Goal: Task Accomplishment & Management: Complete application form

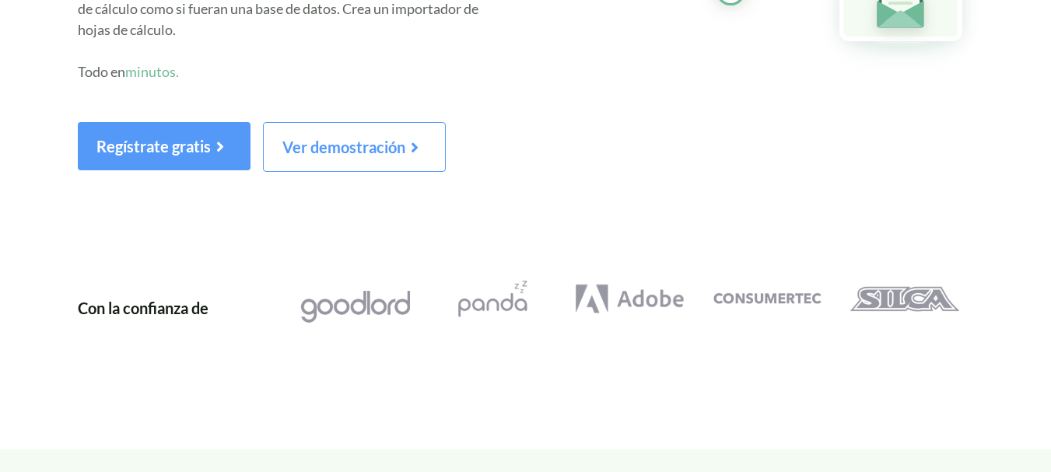
scroll to position [156, 0]
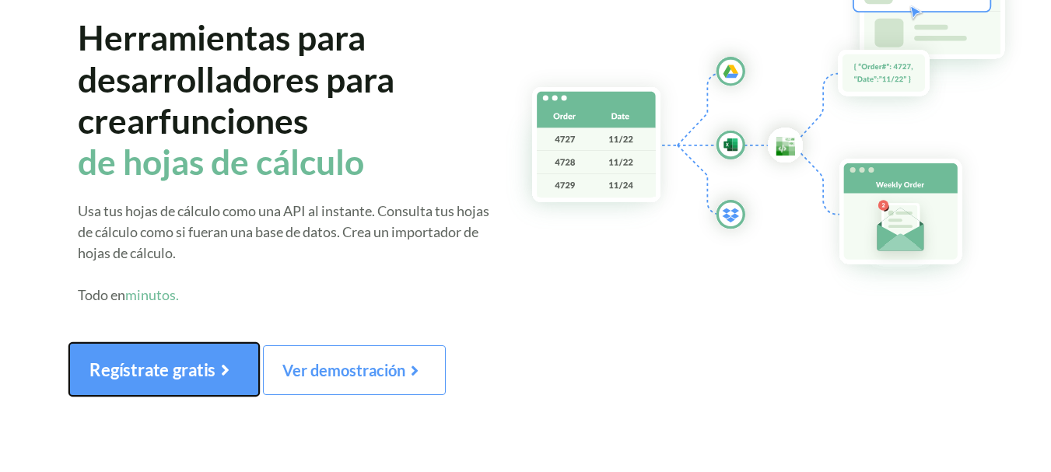
click at [148, 360] on font "Regístrate gratis" at bounding box center [152, 369] width 126 height 20
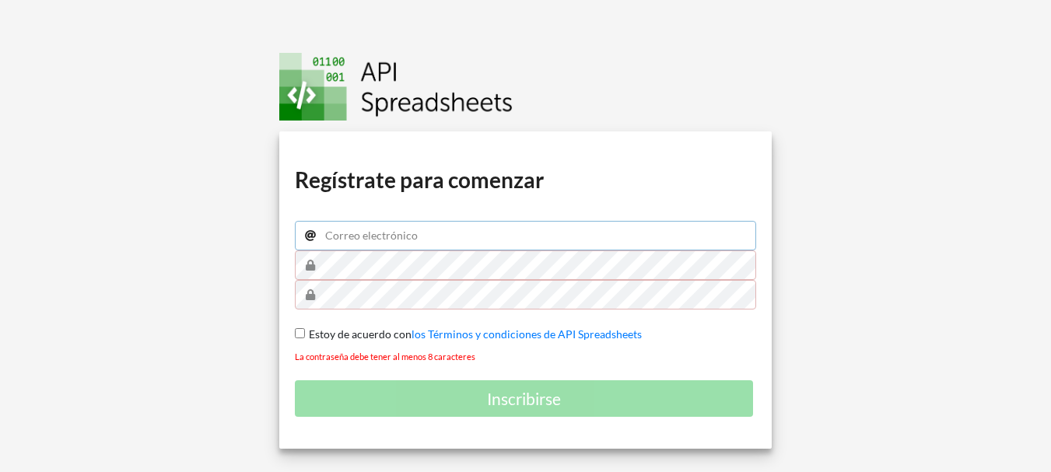
click at [358, 235] on input "email" at bounding box center [525, 236] width 461 height 30
type input "gustavomorra@gmail.com"
click at [302, 338] on input "Estoy de acuerdo con los Términos y condiciones de API Spreadsheets" at bounding box center [300, 333] width 10 height 10
checkbox input "true"
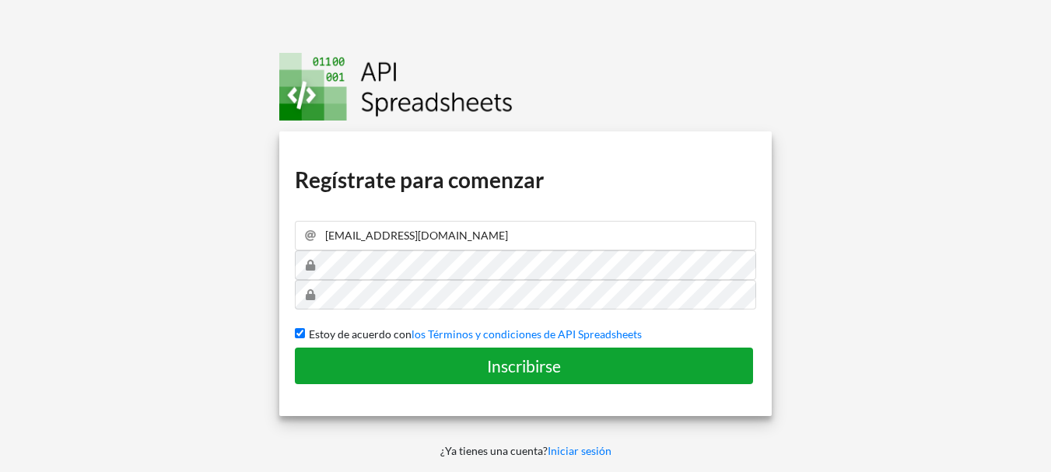
click at [435, 354] on button "Inscribirse" at bounding box center [524, 366] width 458 height 37
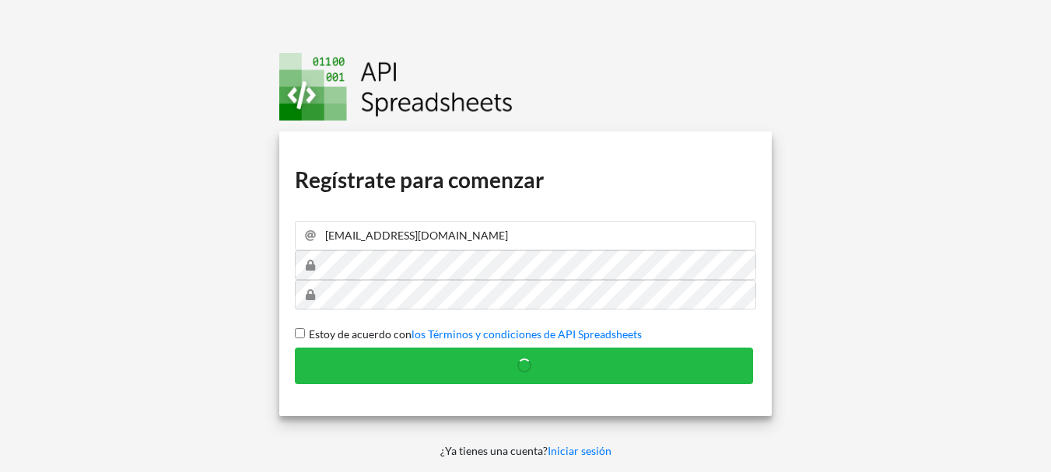
checkbox input "false"
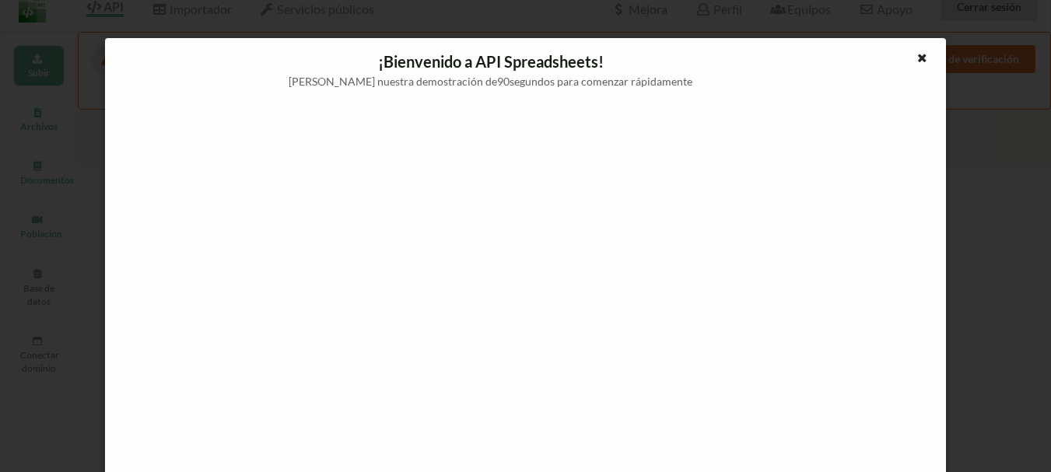
scroll to position [9, 0]
click at [916, 58] on icon at bounding box center [922, 56] width 13 height 11
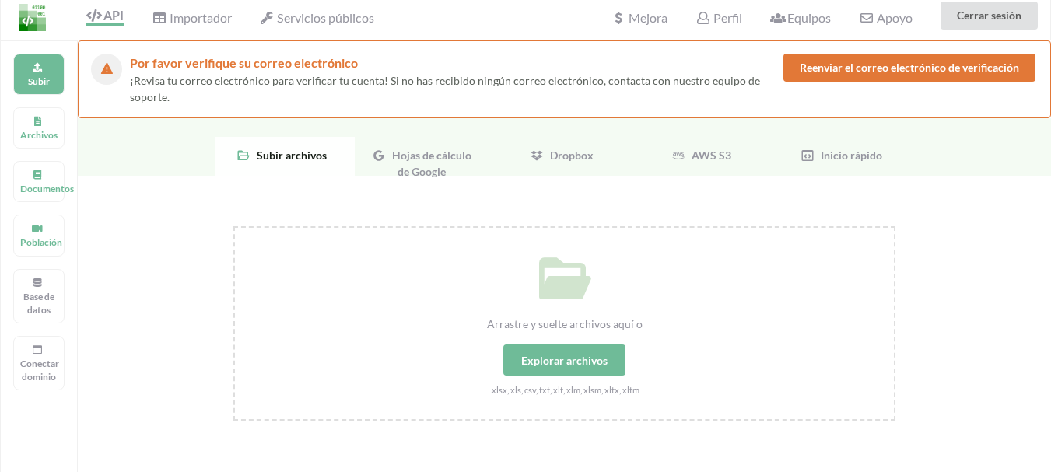
click at [427, 162] on div "Hojas de cálculo de Google" at bounding box center [425, 156] width 140 height 39
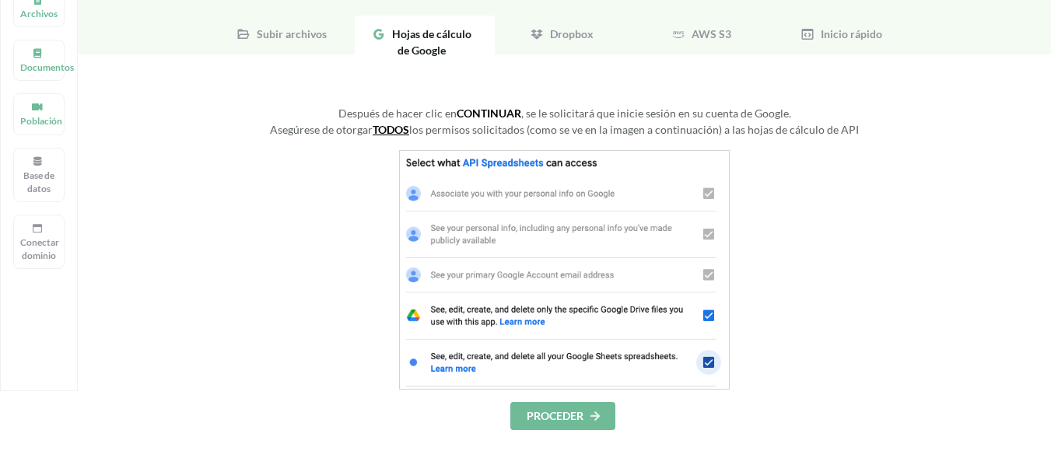
scroll to position [165, 0]
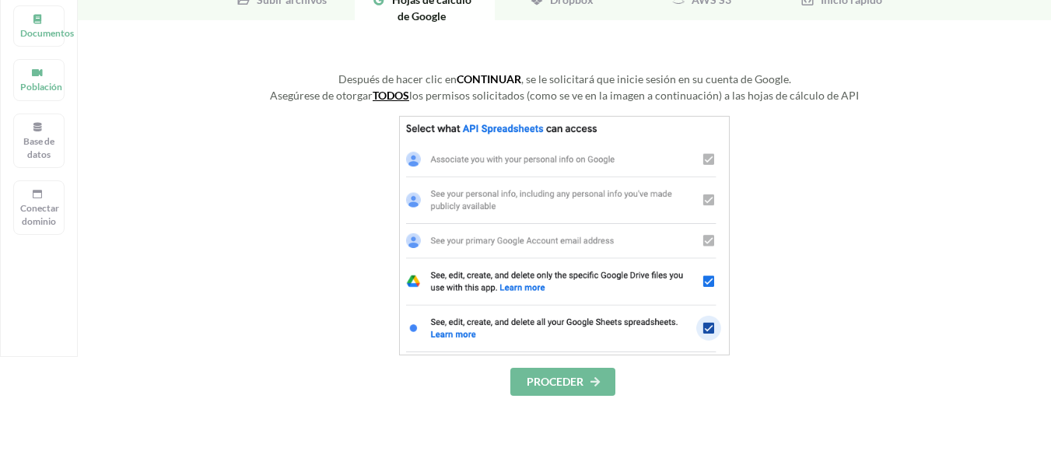
click at [538, 379] on font "PROCEDER" at bounding box center [555, 381] width 57 height 13
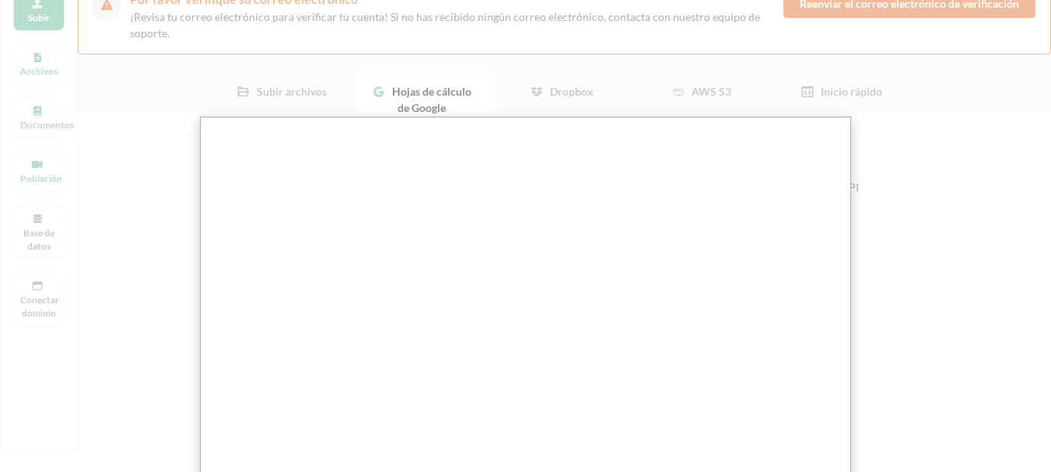
scroll to position [0, 0]
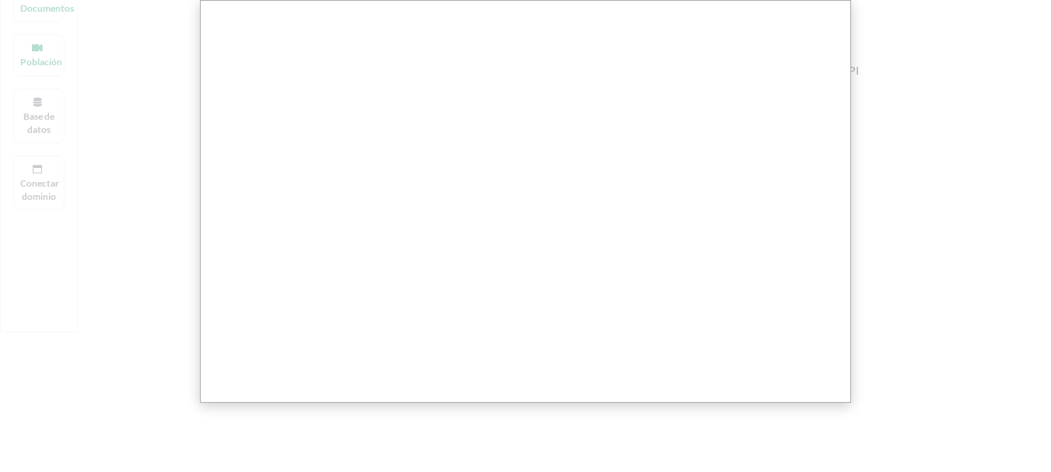
scroll to position [233, 0]
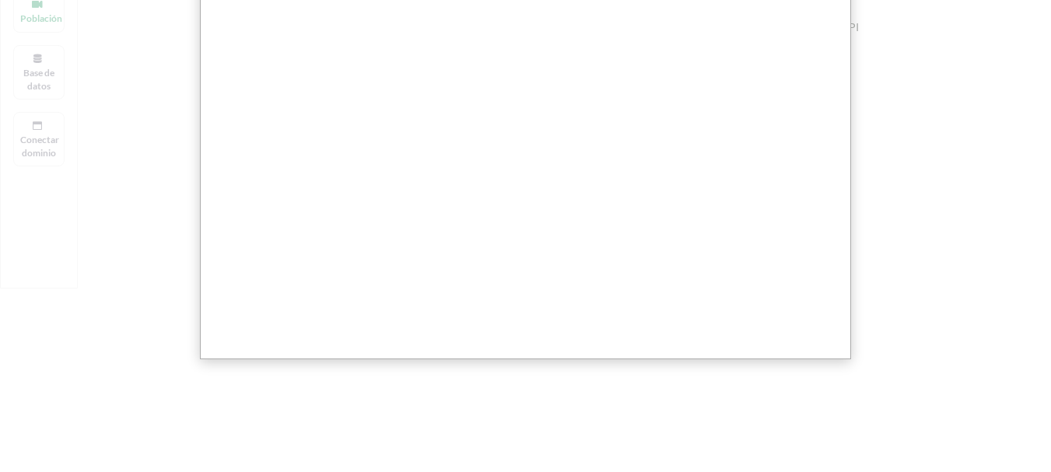
click at [907, 255] on div at bounding box center [531, 266] width 1063 height 998
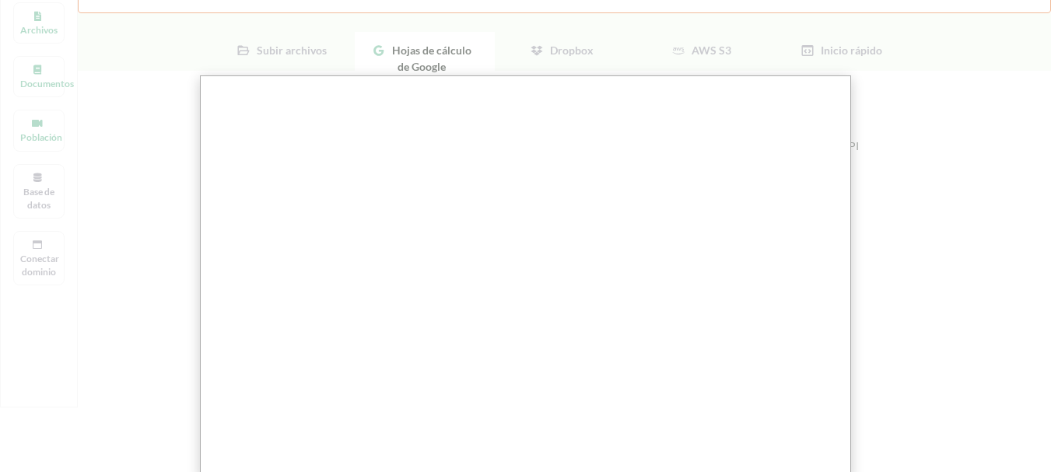
scroll to position [61, 0]
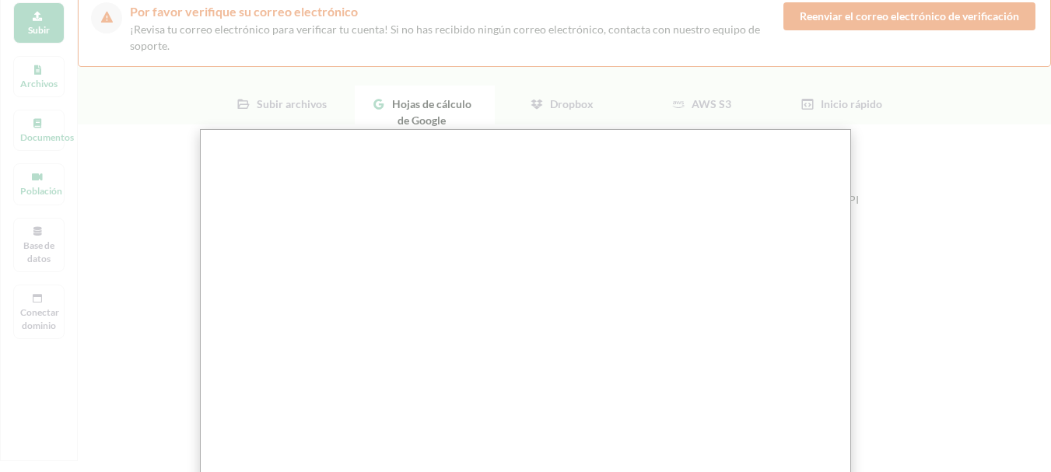
drag, startPoint x: 915, startPoint y: 131, endPoint x: 926, endPoint y: 52, distance: 79.3
click at [916, 116] on div at bounding box center [531, 438] width 1063 height 998
click at [920, 12] on div at bounding box center [531, 438] width 1063 height 998
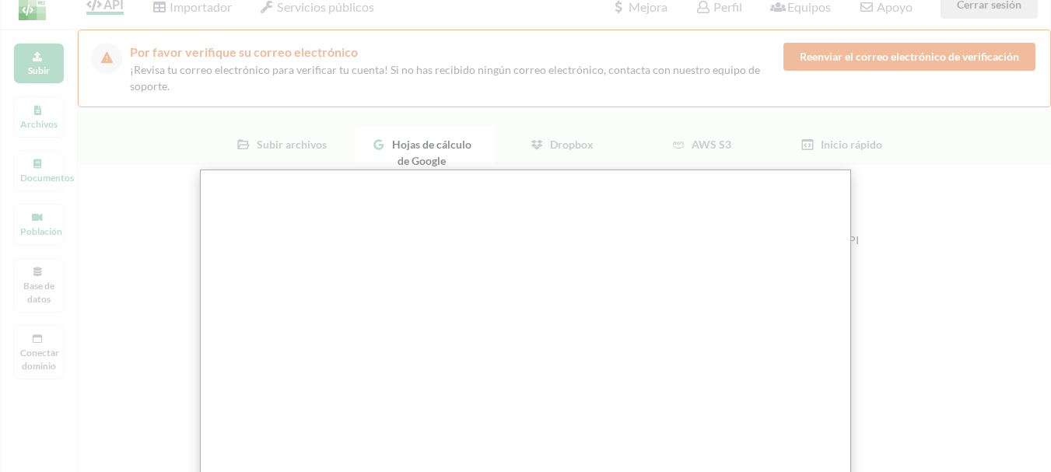
scroll to position [0, 0]
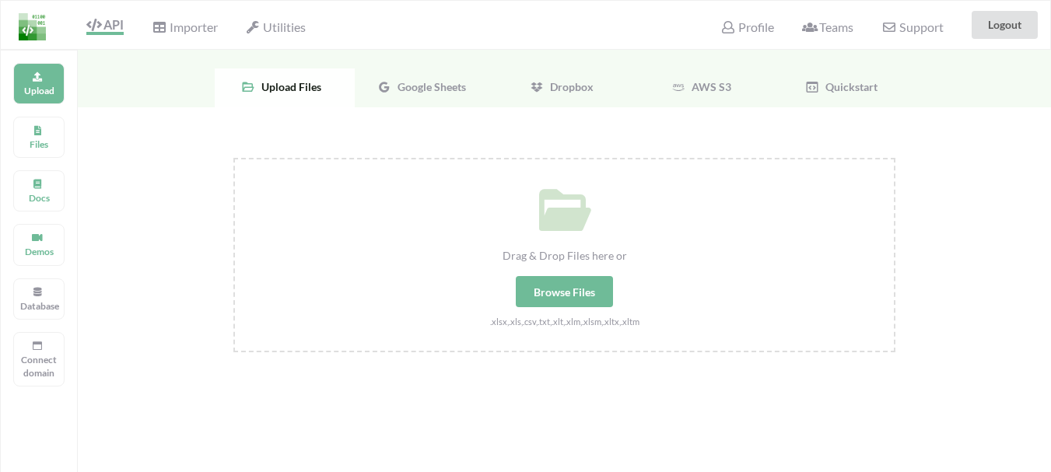
scroll to position [50, 0]
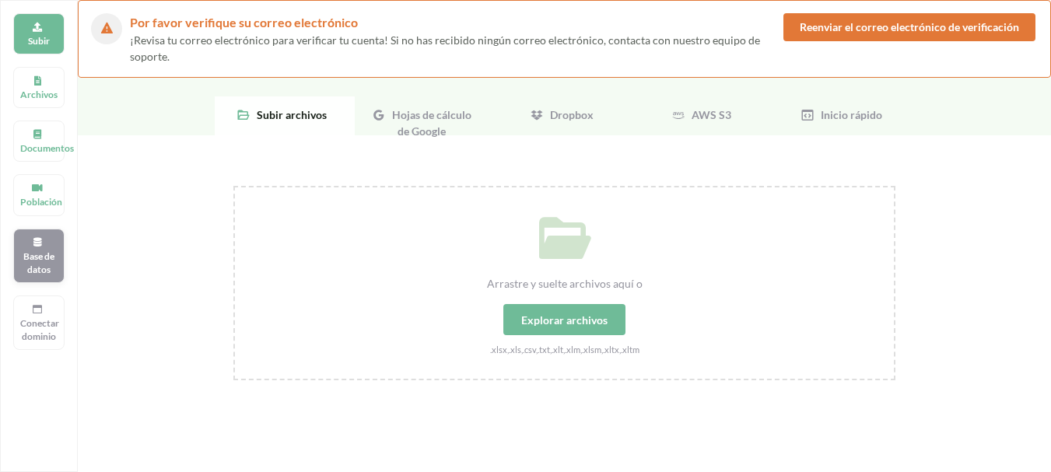
click at [24, 257] on font "Base de datos" at bounding box center [38, 262] width 31 height 25
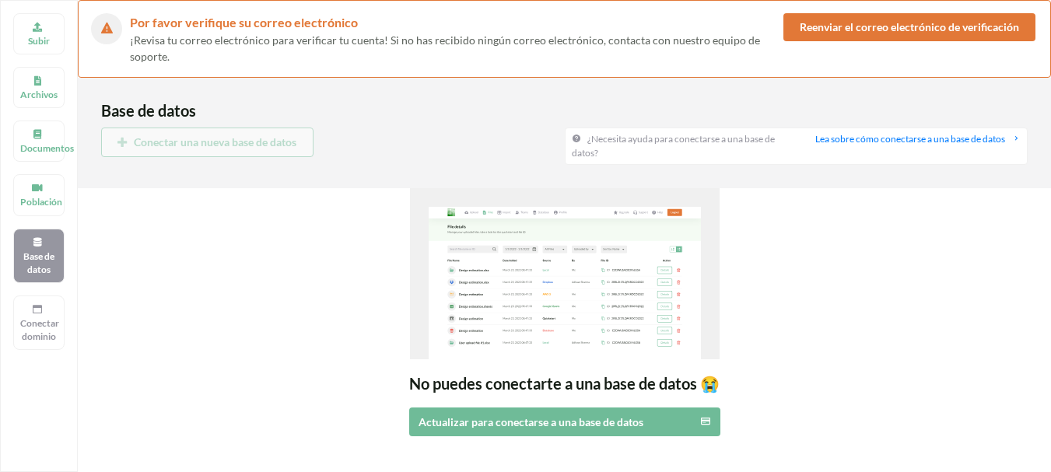
scroll to position [0, 0]
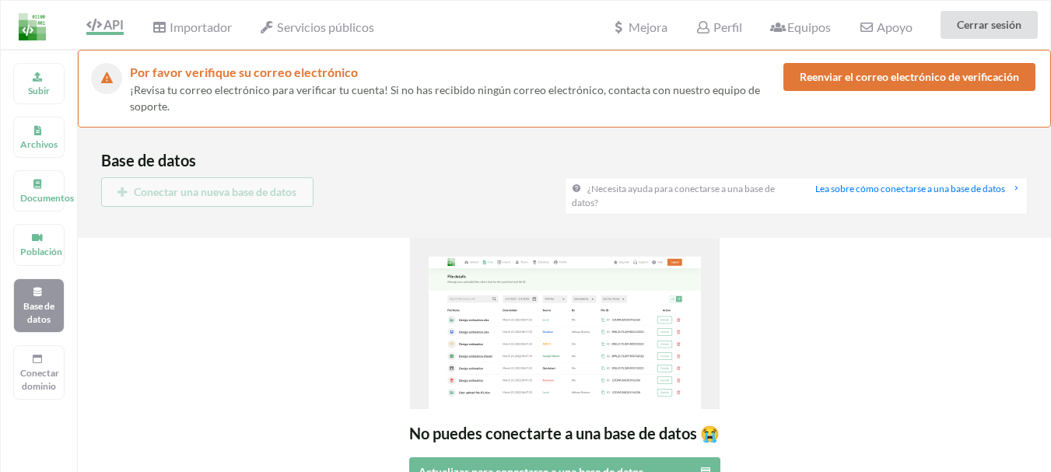
click at [822, 79] on font "Reenviar el correo electrónico de verificación" at bounding box center [909, 76] width 219 height 13
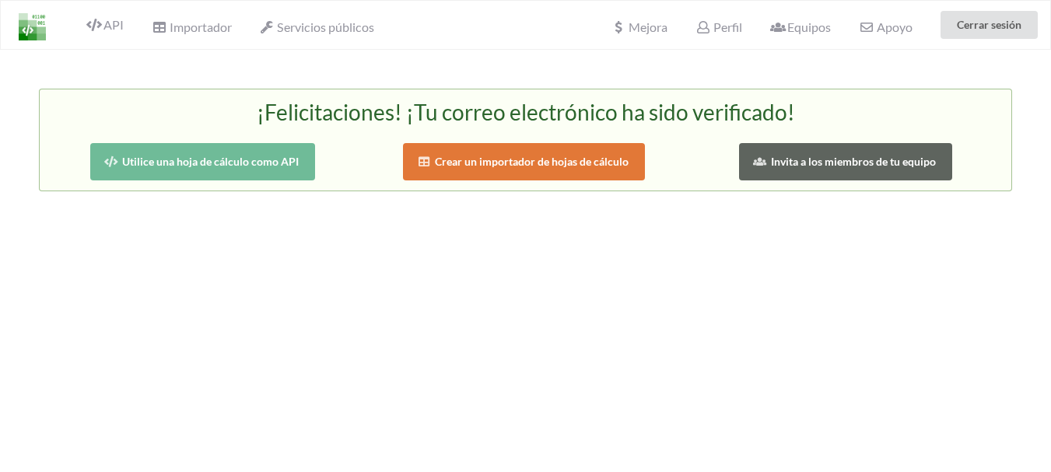
click at [454, 162] on font "Crear un importador de hojas de cálculo" at bounding box center [532, 161] width 194 height 13
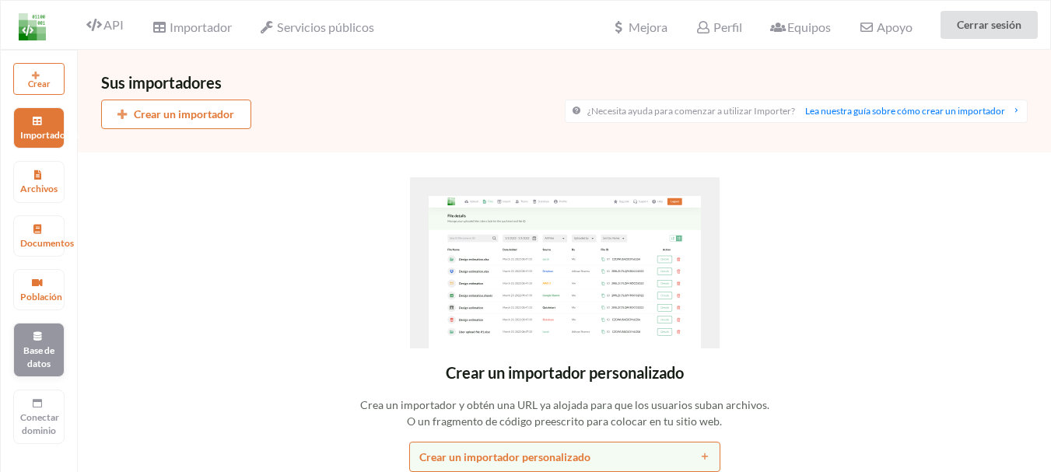
click at [41, 356] on font "Base de datos" at bounding box center [38, 357] width 31 height 25
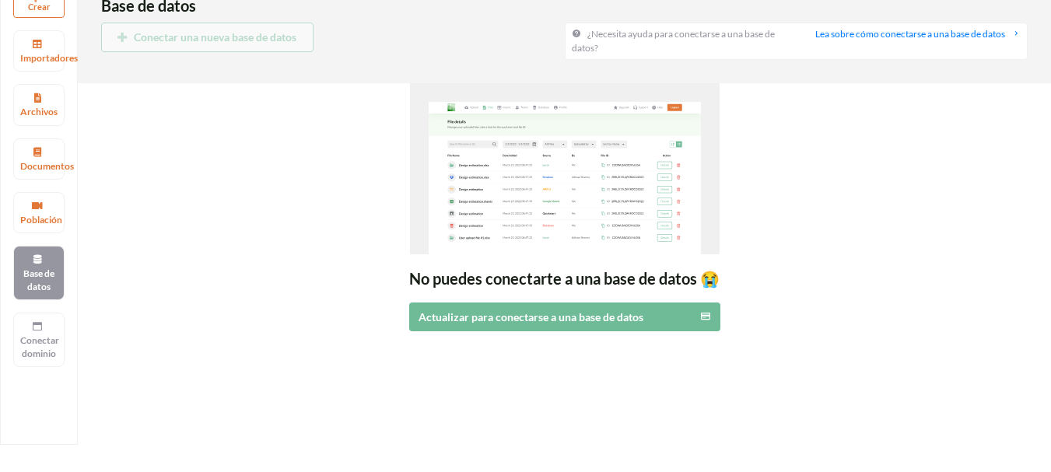
scroll to position [78, 0]
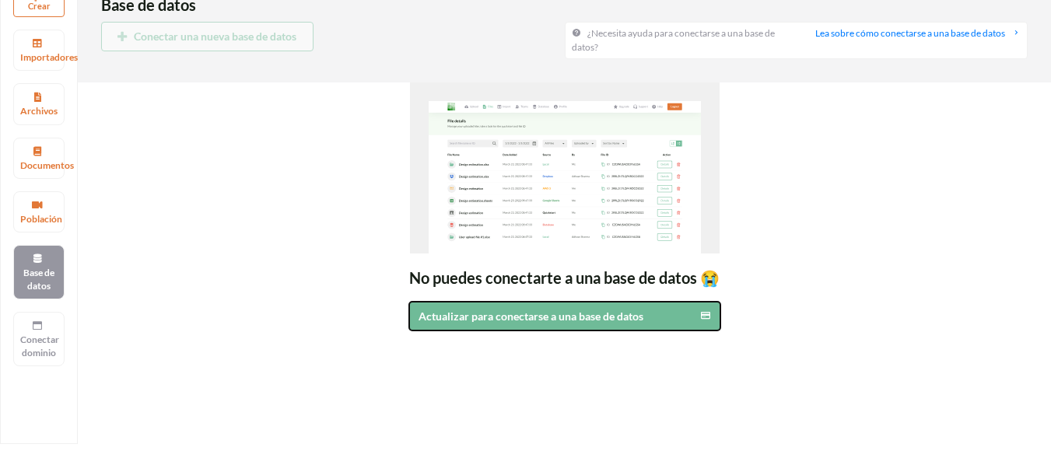
click at [445, 316] on font "Actualizar para conectarse a una base de datos" at bounding box center [531, 316] width 225 height 13
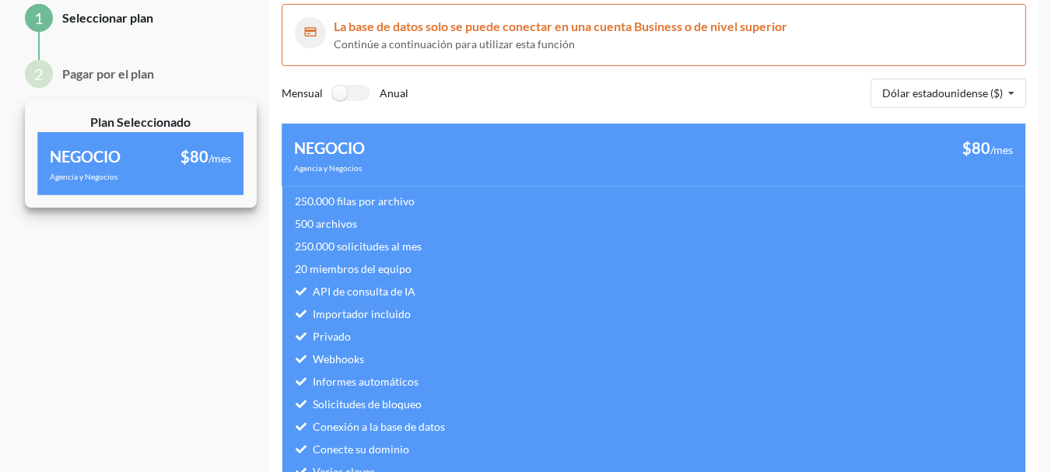
scroll to position [0, 0]
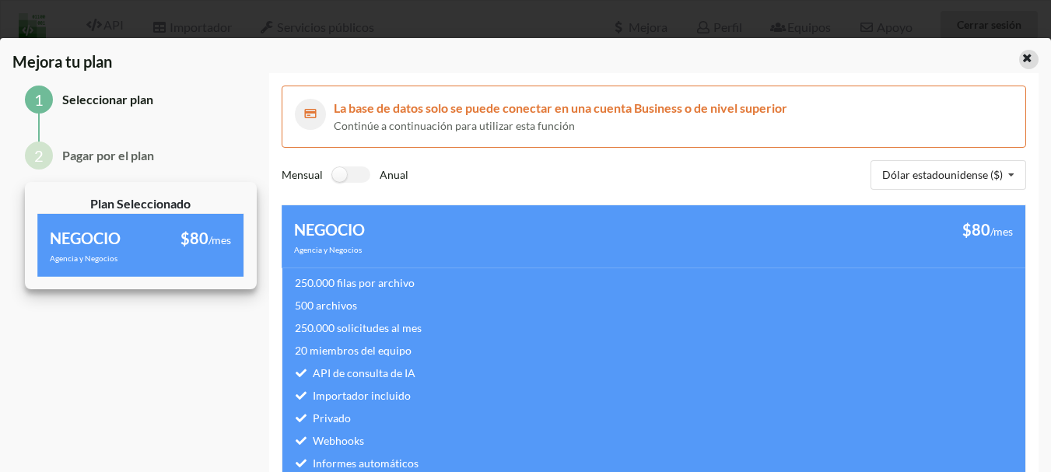
click at [1021, 60] on icon at bounding box center [1027, 56] width 13 height 11
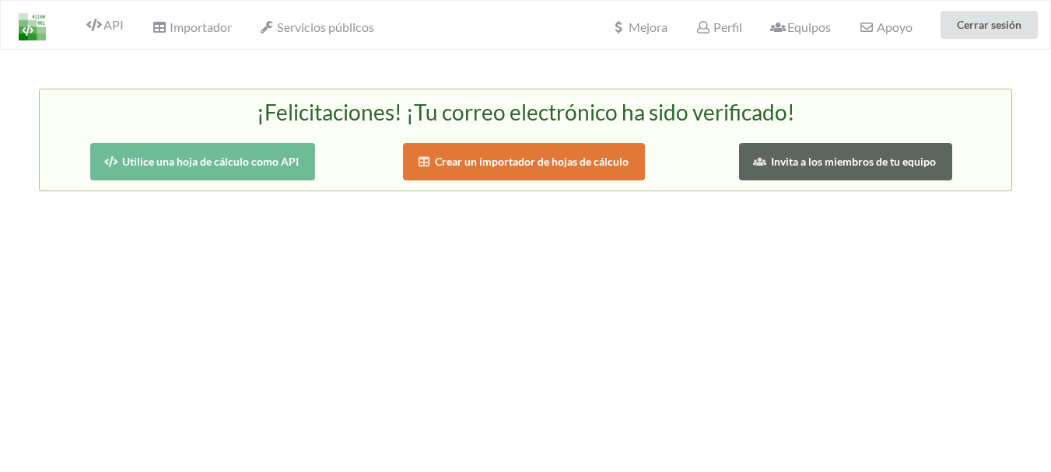
click at [219, 170] on button "Utilice una hoja de cálculo como API" at bounding box center [202, 161] width 225 height 37
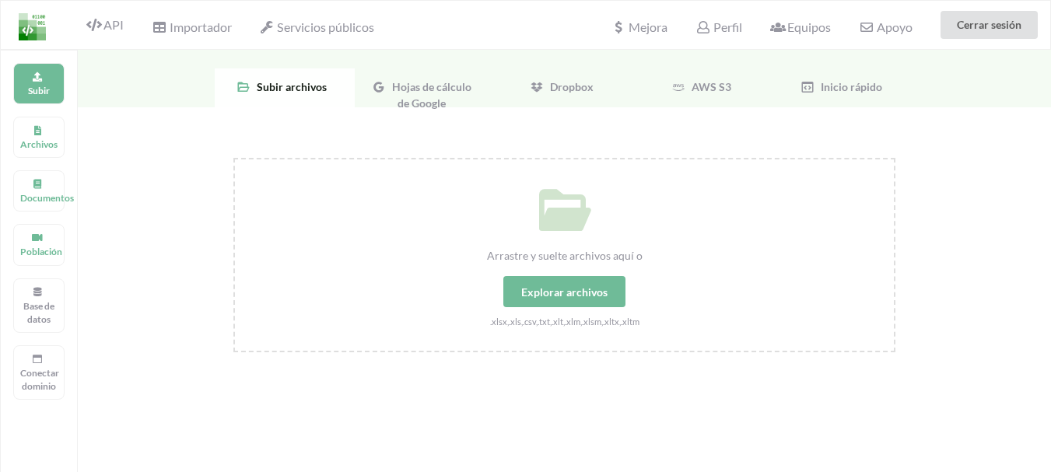
click at [527, 290] on font "Explorar archivos" at bounding box center [564, 291] width 86 height 13
click at [233, 158] on input "Arrastre y suelte archivos aquí o Explorar archivos .xlsx,.xls,.csv,.txt,.xlt,.…" at bounding box center [233, 158] width 0 height 0
click at [441, 87] on font "Hojas de cálculo de Google" at bounding box center [431, 95] width 79 height 30
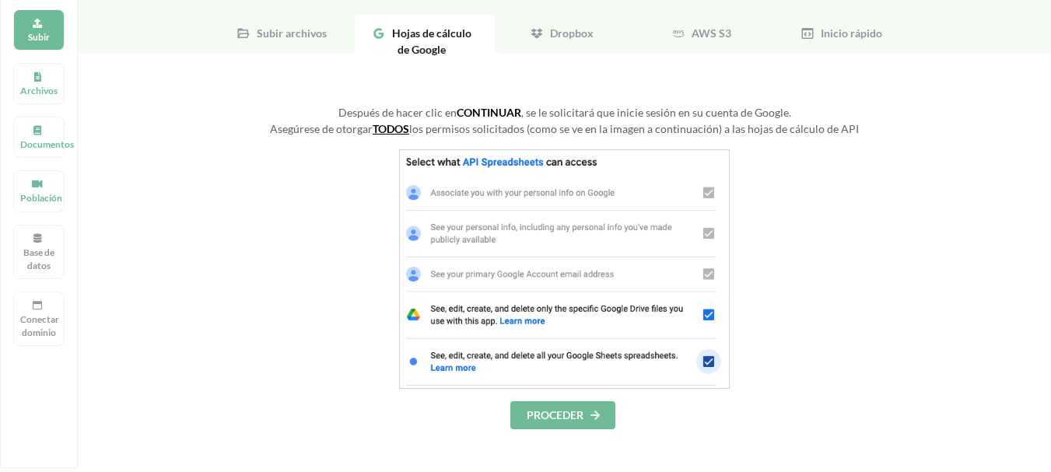
scroll to position [78, 0]
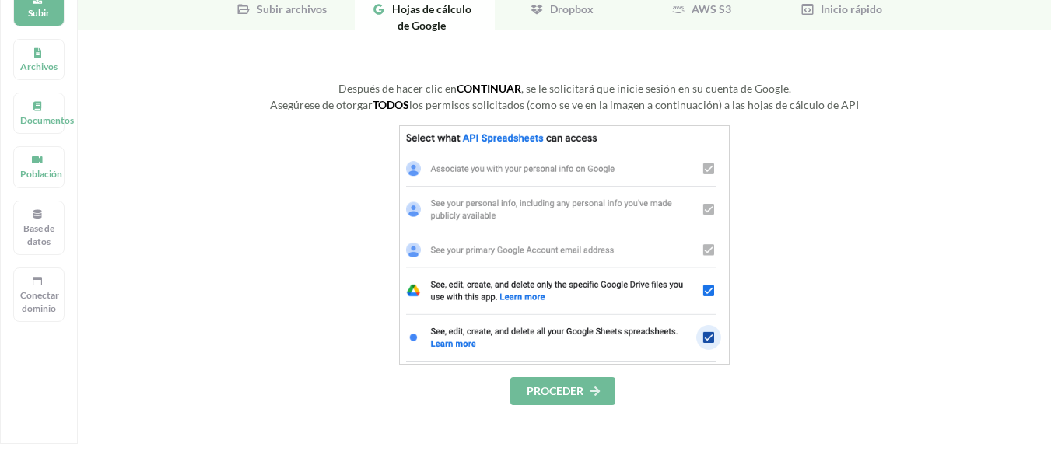
drag, startPoint x: 576, startPoint y: 391, endPoint x: 531, endPoint y: 387, distance: 44.5
click at [576, 391] on font "PROCEDER" at bounding box center [555, 390] width 57 height 13
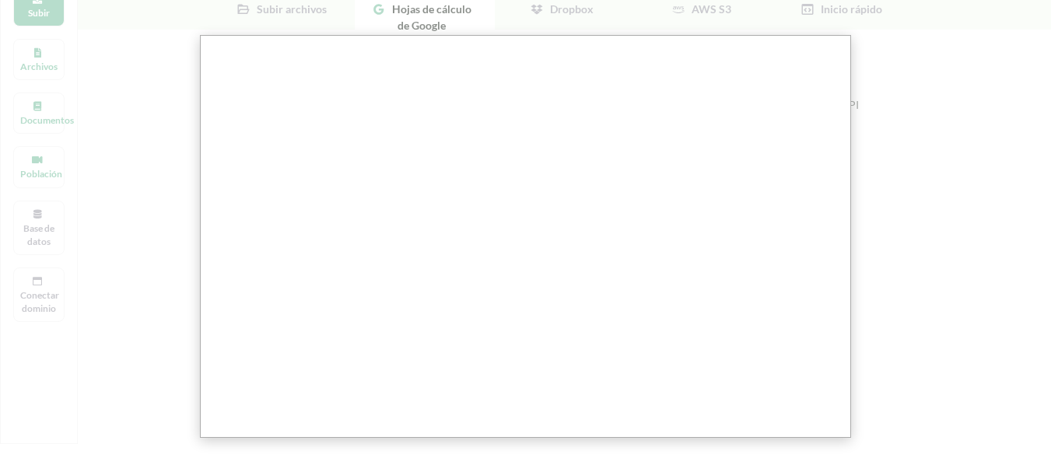
click at [155, 219] on div at bounding box center [531, 382] width 1063 height 920
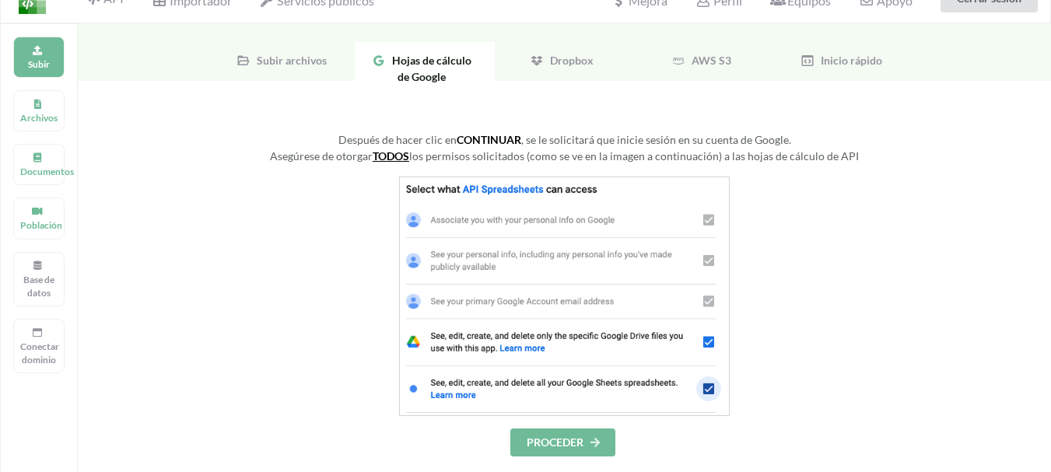
scroll to position [0, 0]
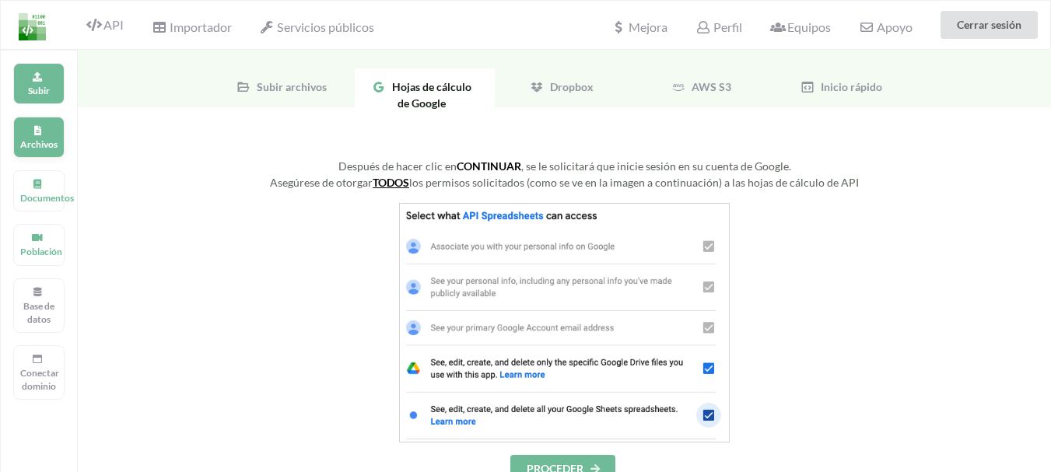
click at [27, 142] on font "Archivos" at bounding box center [38, 144] width 37 height 12
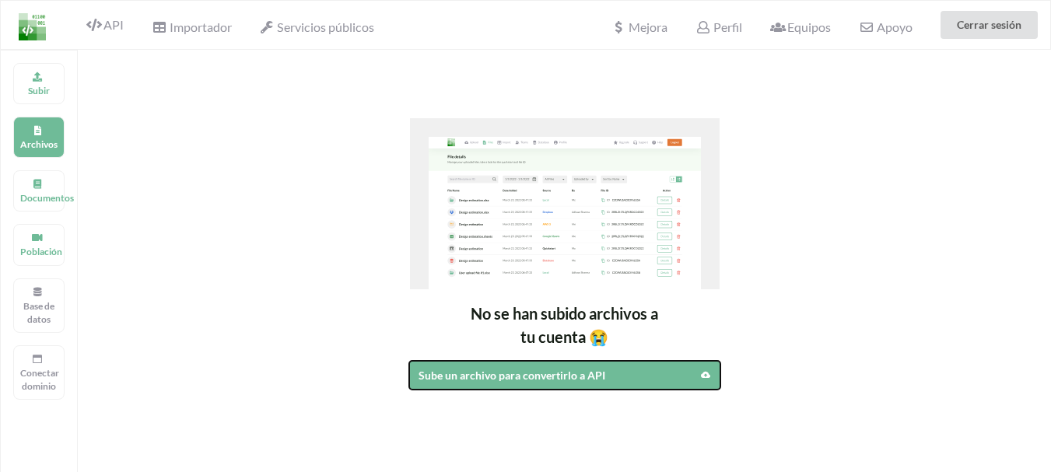
click at [462, 375] on font "Sube un archivo para convertirlo a API" at bounding box center [512, 375] width 187 height 13
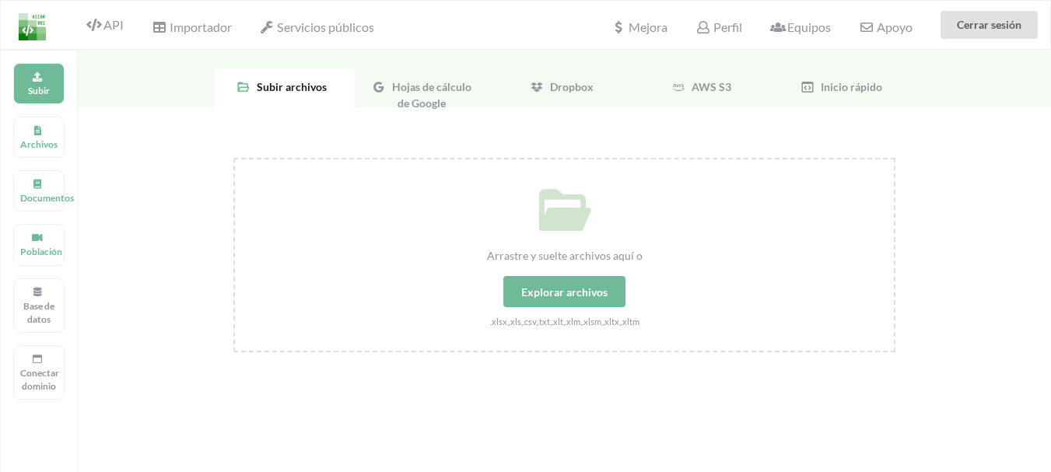
click at [391, 97] on div "Hojas de cálculo de Google" at bounding box center [425, 87] width 140 height 39
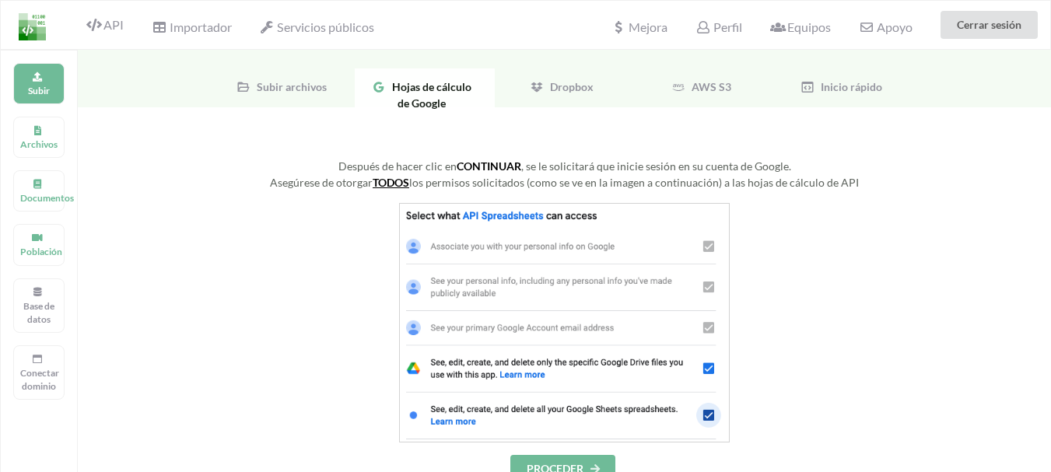
click at [532, 462] on font "PROCEDER" at bounding box center [555, 468] width 57 height 13
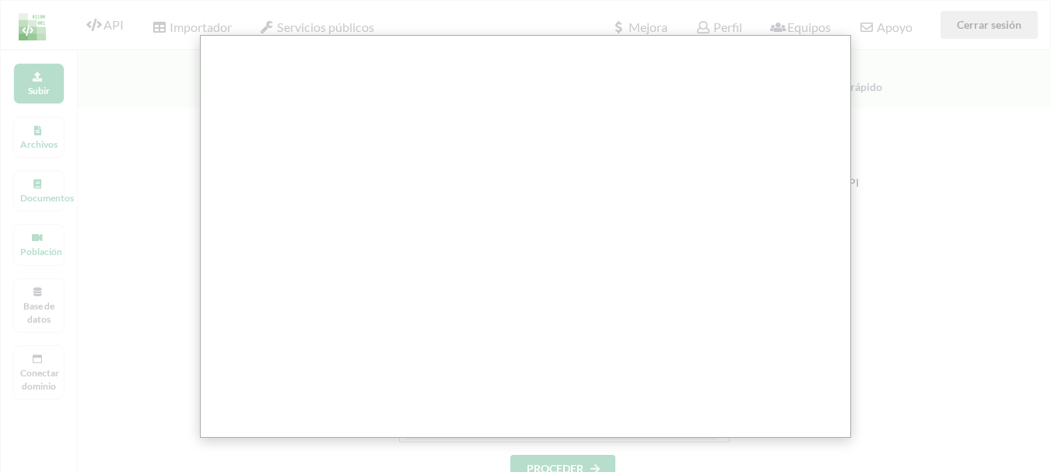
click at [170, 252] on div at bounding box center [531, 460] width 1063 height 920
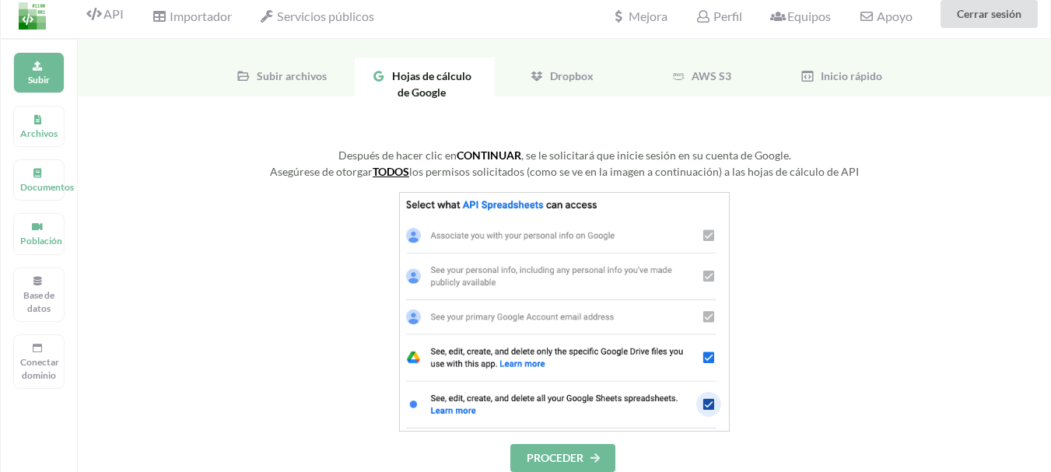
click at [170, 252] on div "Después de hacer clic en CONTINUAR , se le solicitará que inicie sesión en su c…" at bounding box center [564, 470] width 973 height 749
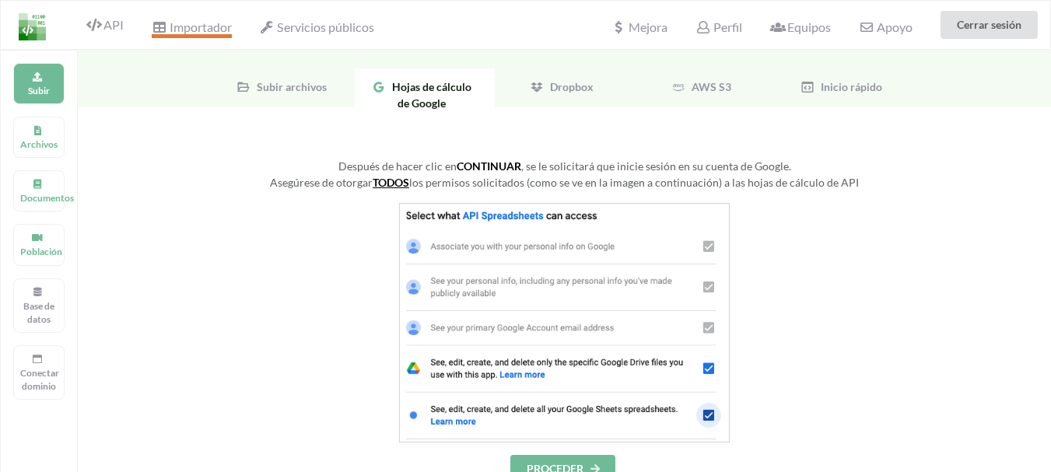
click at [189, 30] on font "Importador" at bounding box center [201, 26] width 62 height 15
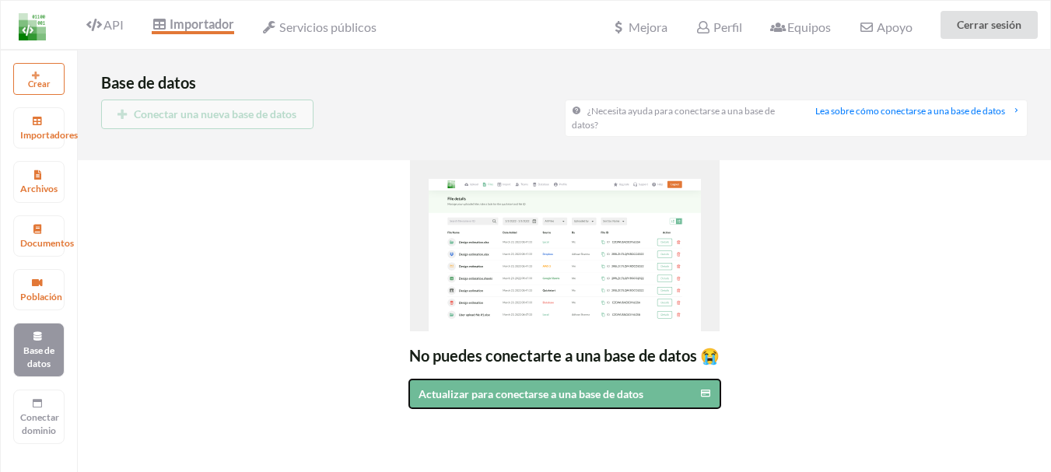
click at [459, 400] on font "Actualizar para conectarse a una base de datos" at bounding box center [531, 393] width 225 height 13
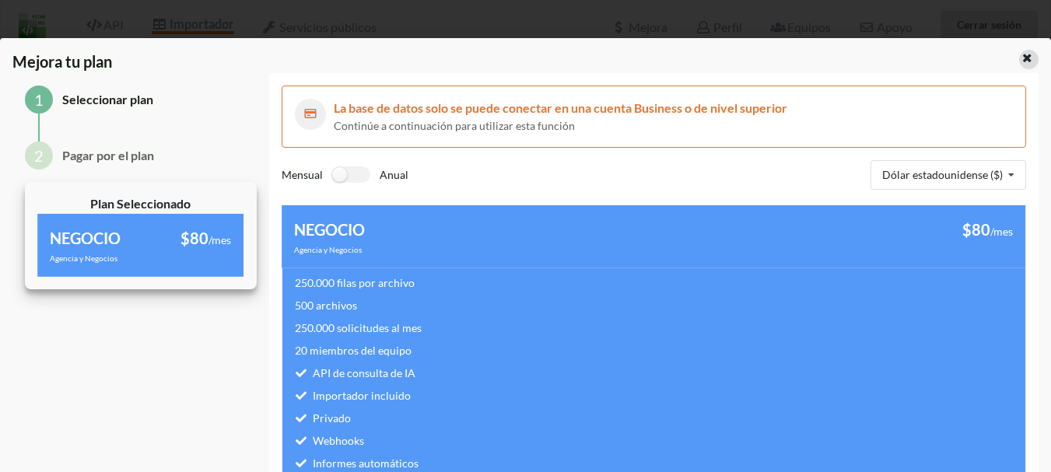
click at [1021, 59] on icon at bounding box center [1027, 56] width 13 height 11
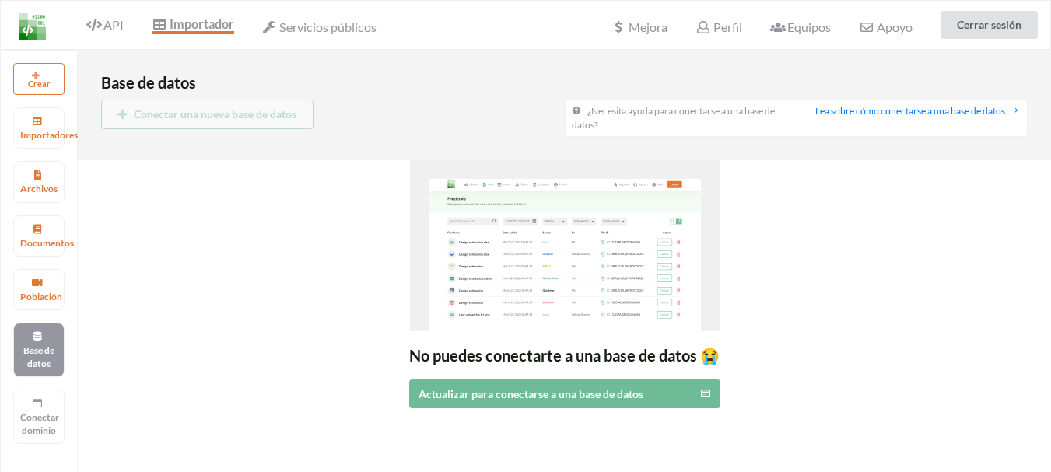
click at [28, 75] on button "Crear" at bounding box center [38, 79] width 51 height 32
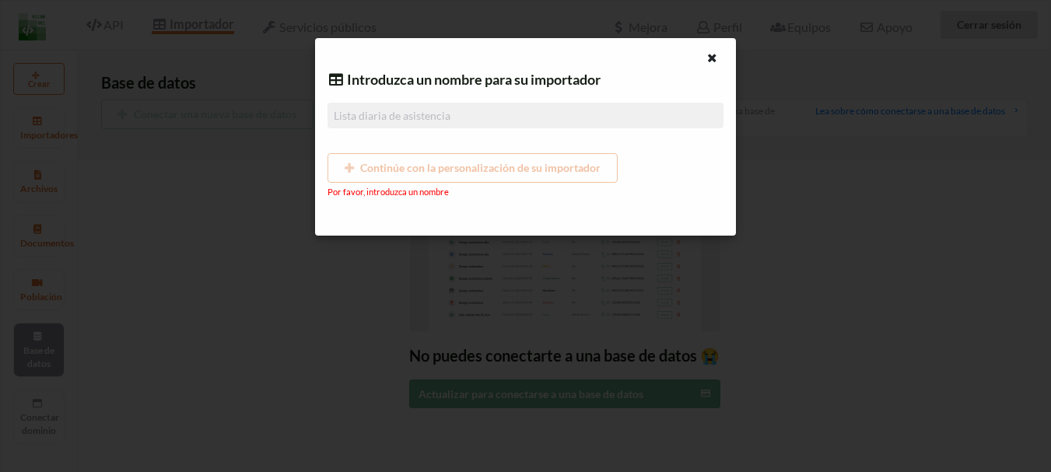
click at [438, 112] on input at bounding box center [525, 116] width 395 height 26
click at [716, 62] on div at bounding box center [713, 59] width 19 height 19
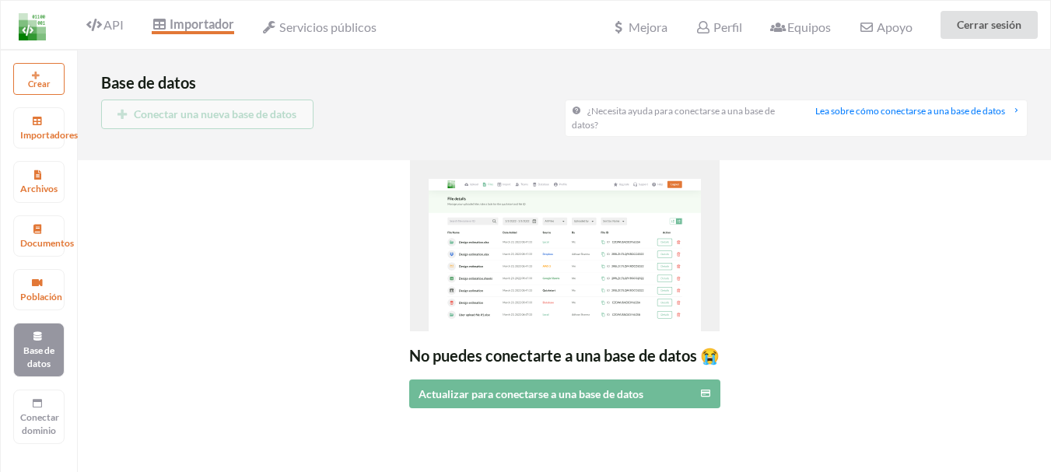
click at [211, 242] on div "No puedes conectarte a una base de datos 😭 Actualizar para conectarse a una bas…" at bounding box center [564, 284] width 973 height 248
click at [966, 37] on button "Cerrar sesión" at bounding box center [989, 25] width 97 height 28
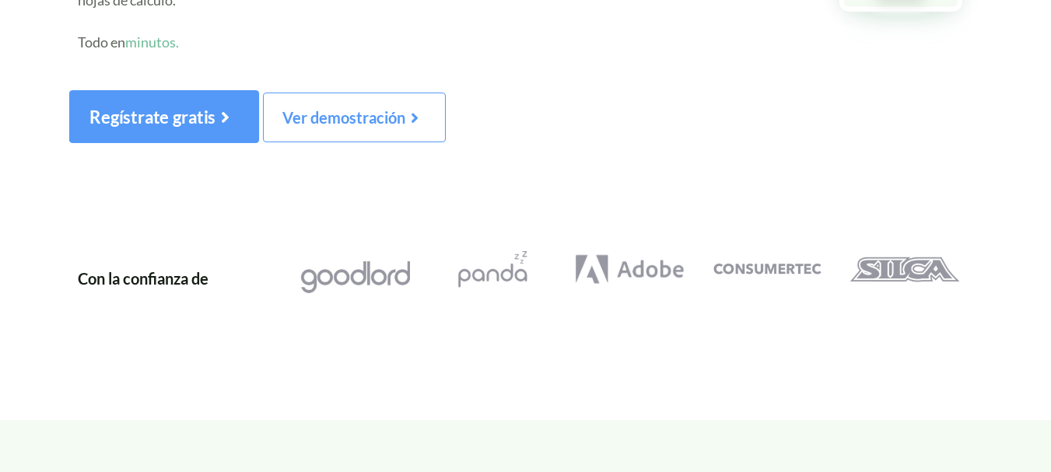
scroll to position [524, 0]
